Goal: Task Accomplishment & Management: Manage account settings

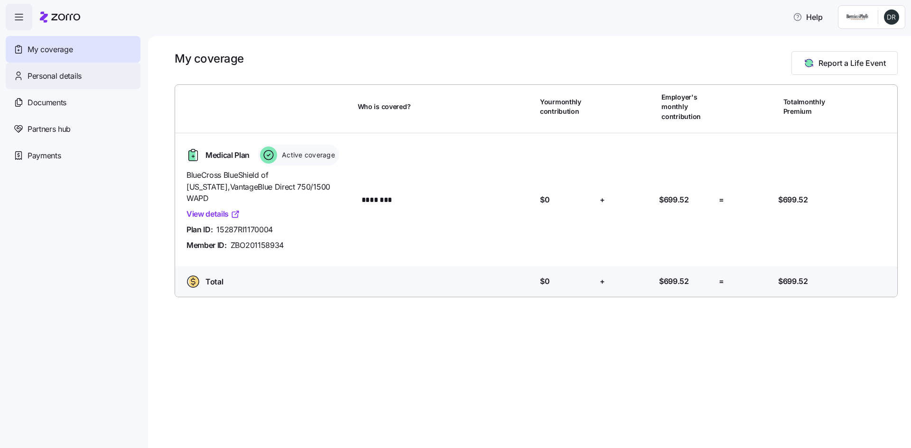
click at [73, 65] on div "Personal details" at bounding box center [73, 76] width 135 height 27
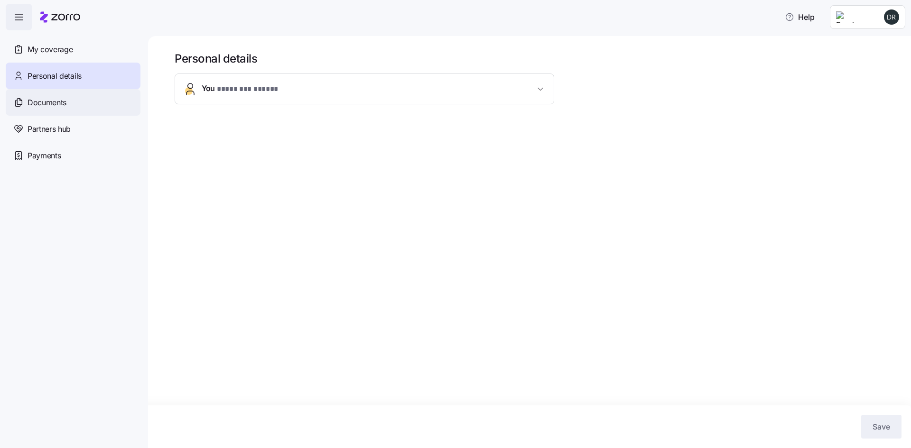
click at [56, 103] on span "Documents" at bounding box center [47, 103] width 39 height 12
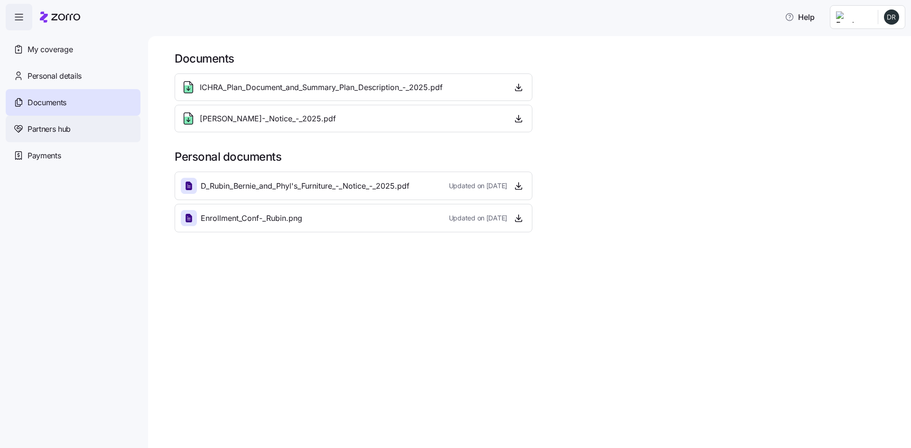
click at [55, 125] on span "Partners hub" at bounding box center [49, 129] width 43 height 12
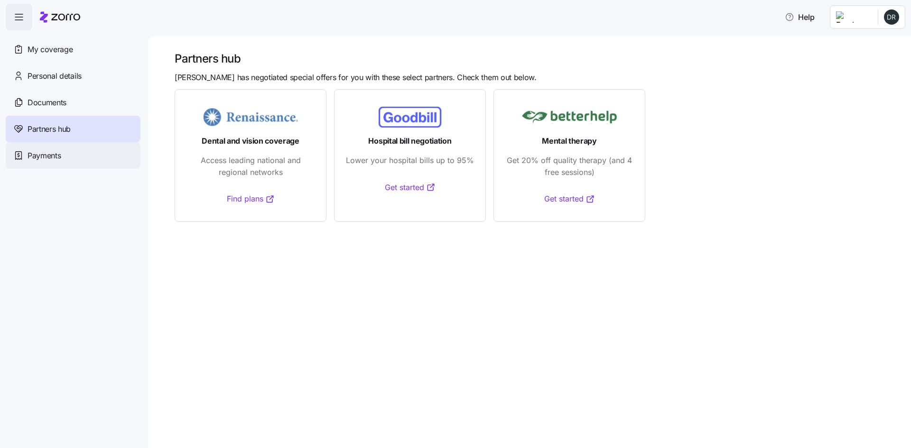
click at [51, 152] on span "Payments" at bounding box center [44, 156] width 33 height 12
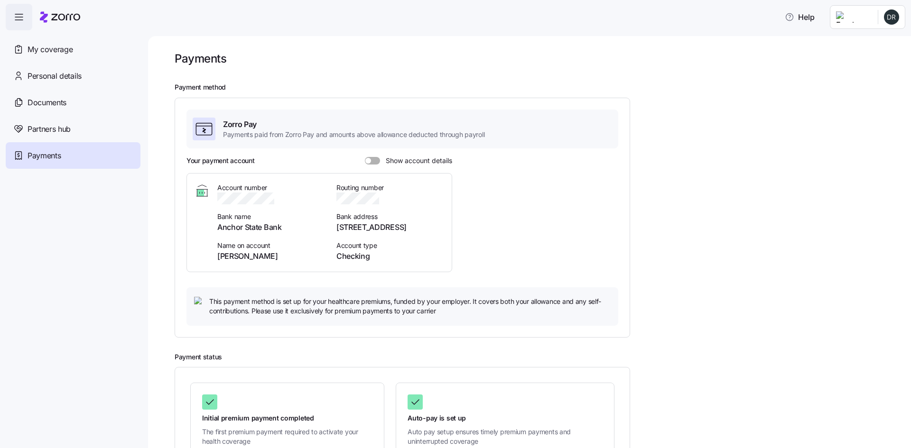
click at [372, 161] on span at bounding box center [375, 161] width 9 height 8
click at [365, 157] on input "Show account details" at bounding box center [365, 157] width 0 height 0
drag, startPoint x: 287, startPoint y: 226, endPoint x: 218, endPoint y: 229, distance: 68.4
click at [218, 229] on span "Anchor State Bank" at bounding box center [271, 228] width 108 height 12
drag, startPoint x: 279, startPoint y: 259, endPoint x: 212, endPoint y: 257, distance: 66.9
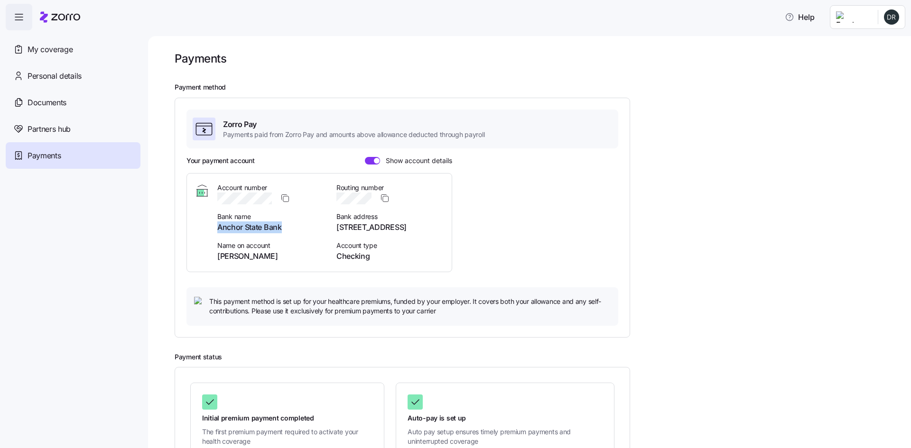
click at [212, 257] on div "Account number Bank name Anchor State Bank Name on account DANIELLE RUBIN Routi…" at bounding box center [320, 222] width 250 height 79
copy span "DANIELLE RUBIN"
